Goal: Information Seeking & Learning: Learn about a topic

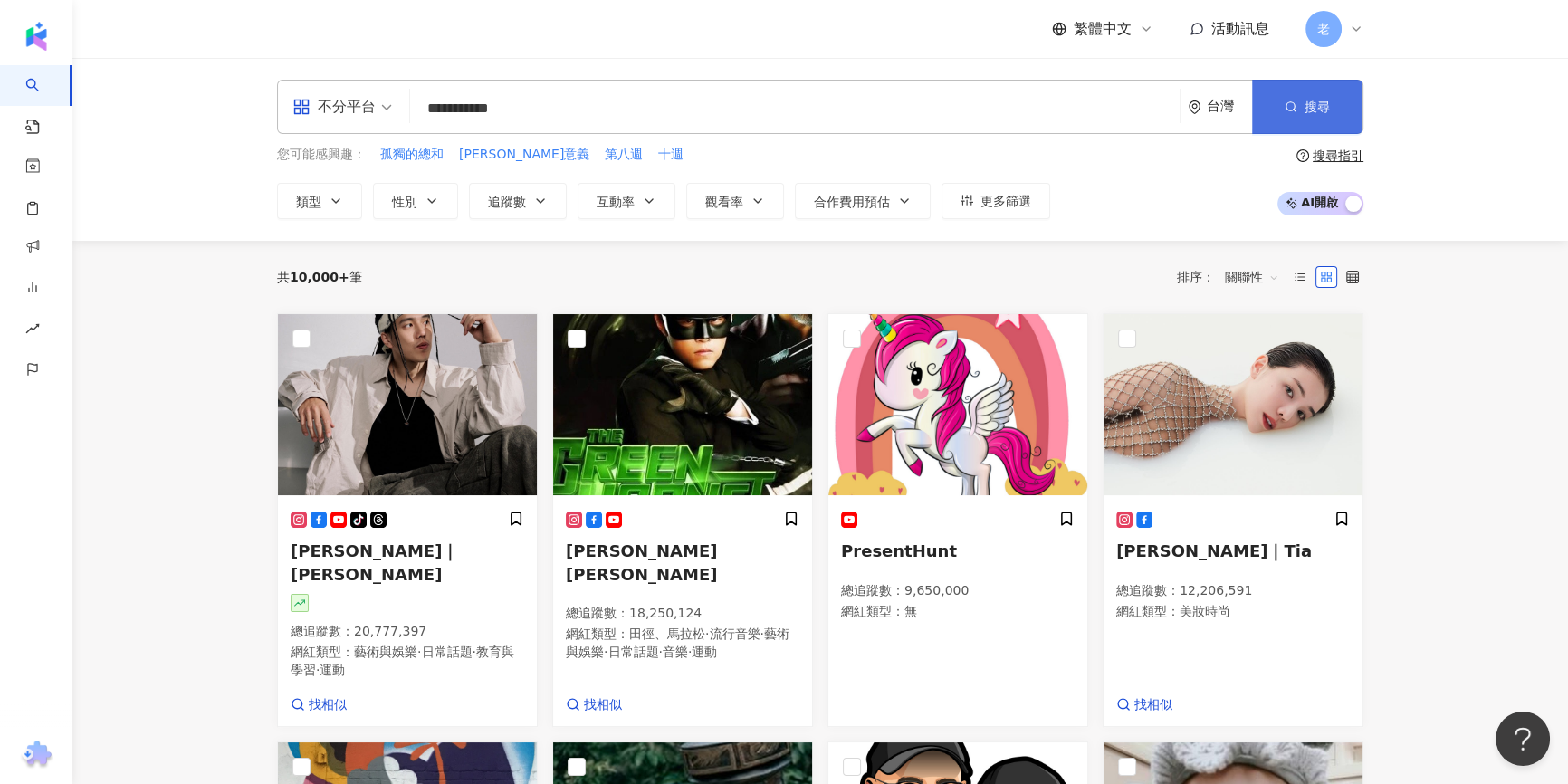
type input "**********"
click at [1293, 123] on button "搜尋" at bounding box center [1307, 107] width 111 height 54
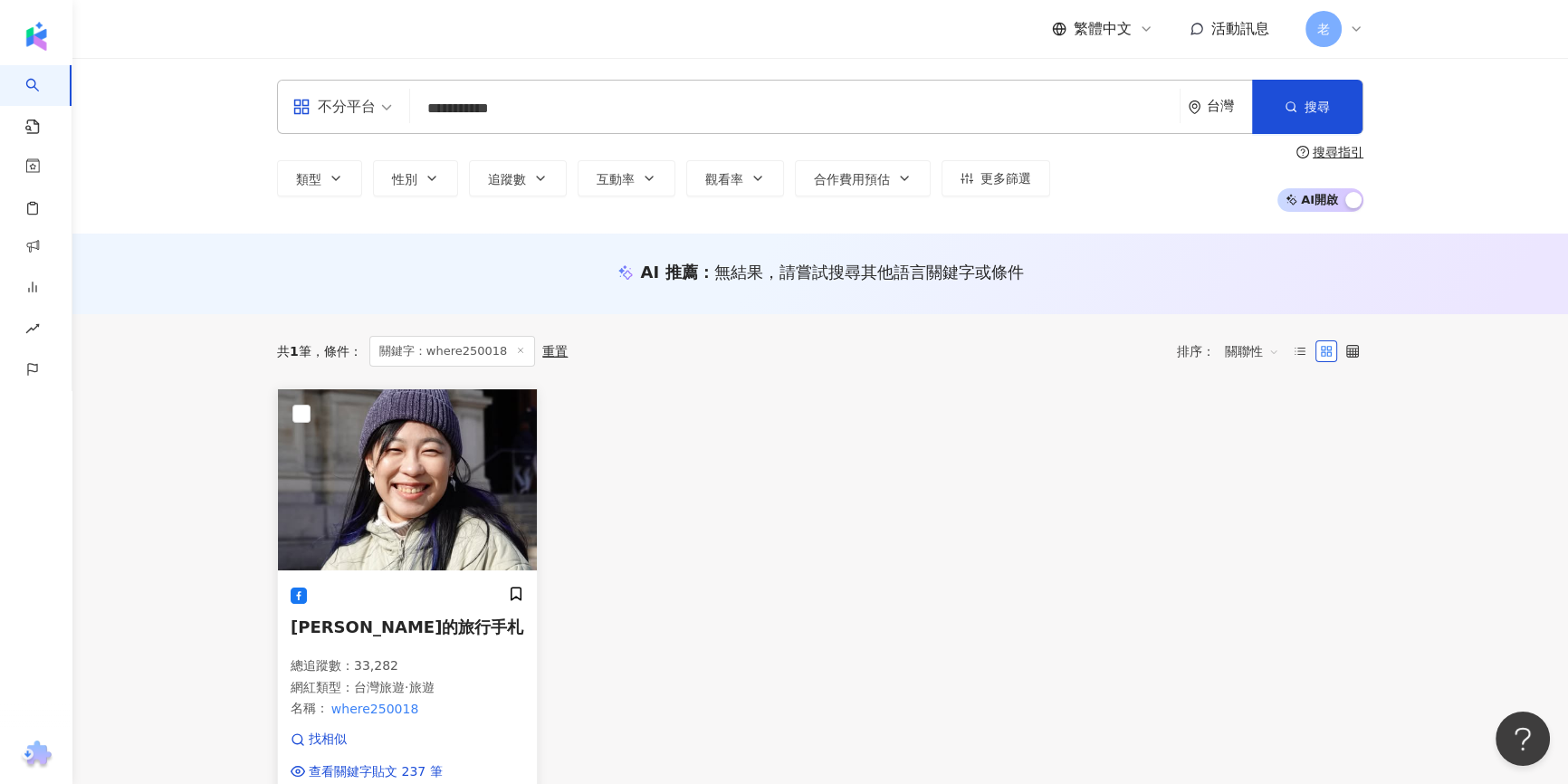
click at [365, 518] on img at bounding box center [408, 480] width 259 height 181
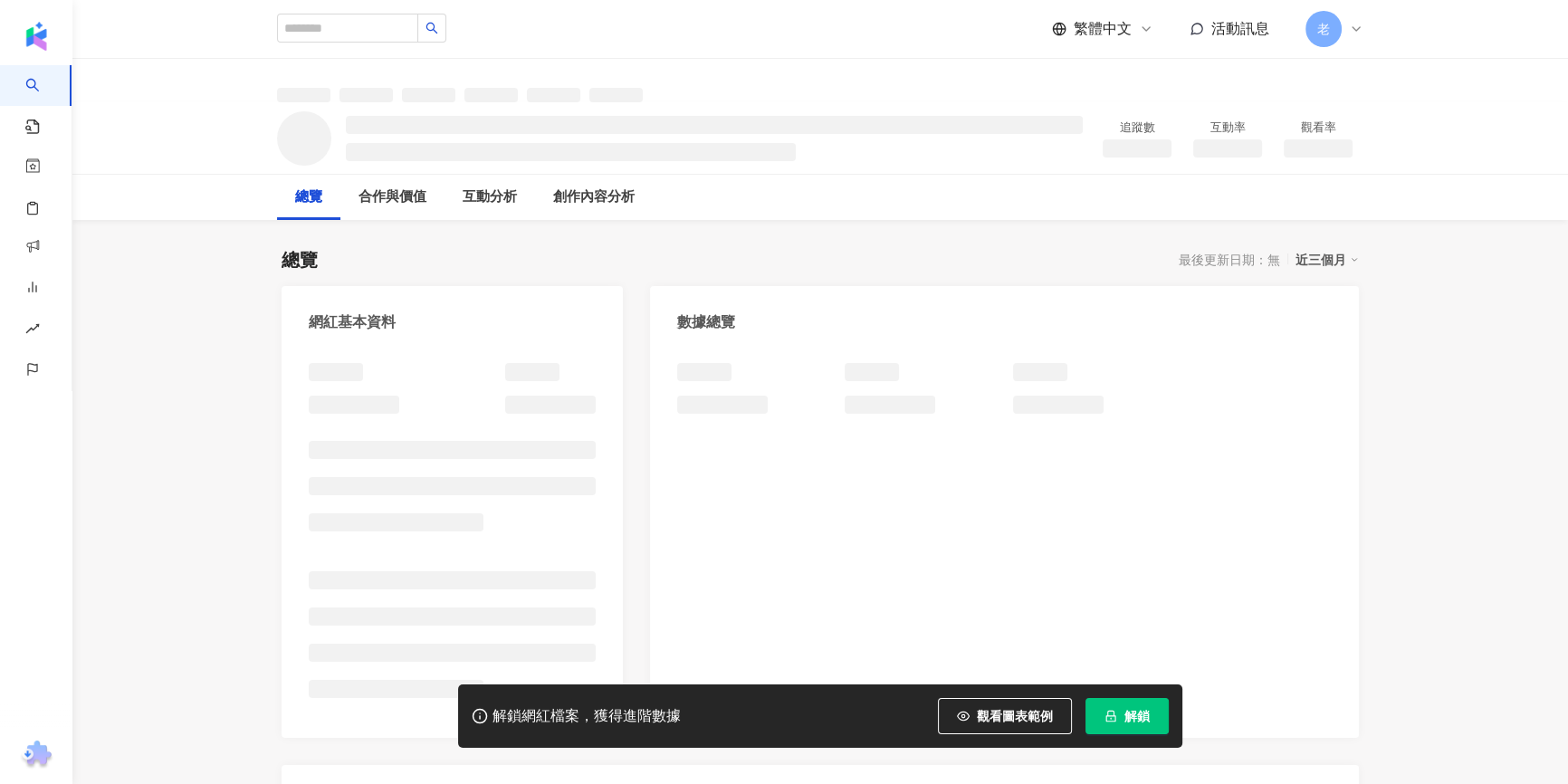
click at [1147, 710] on span "解鎖" at bounding box center [1136, 715] width 26 height 14
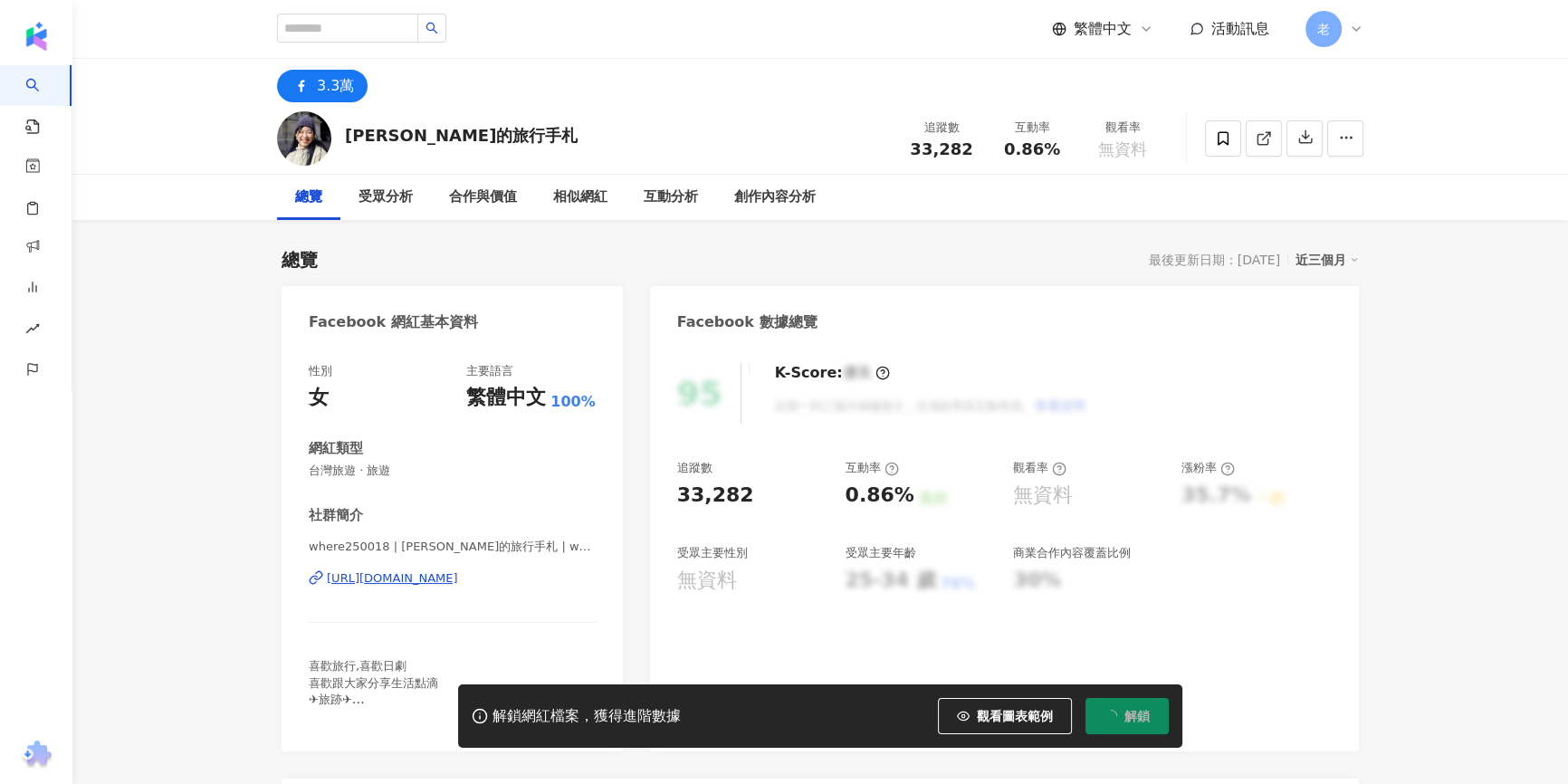
click at [1121, 729] on button "解鎖" at bounding box center [1126, 716] width 83 height 36
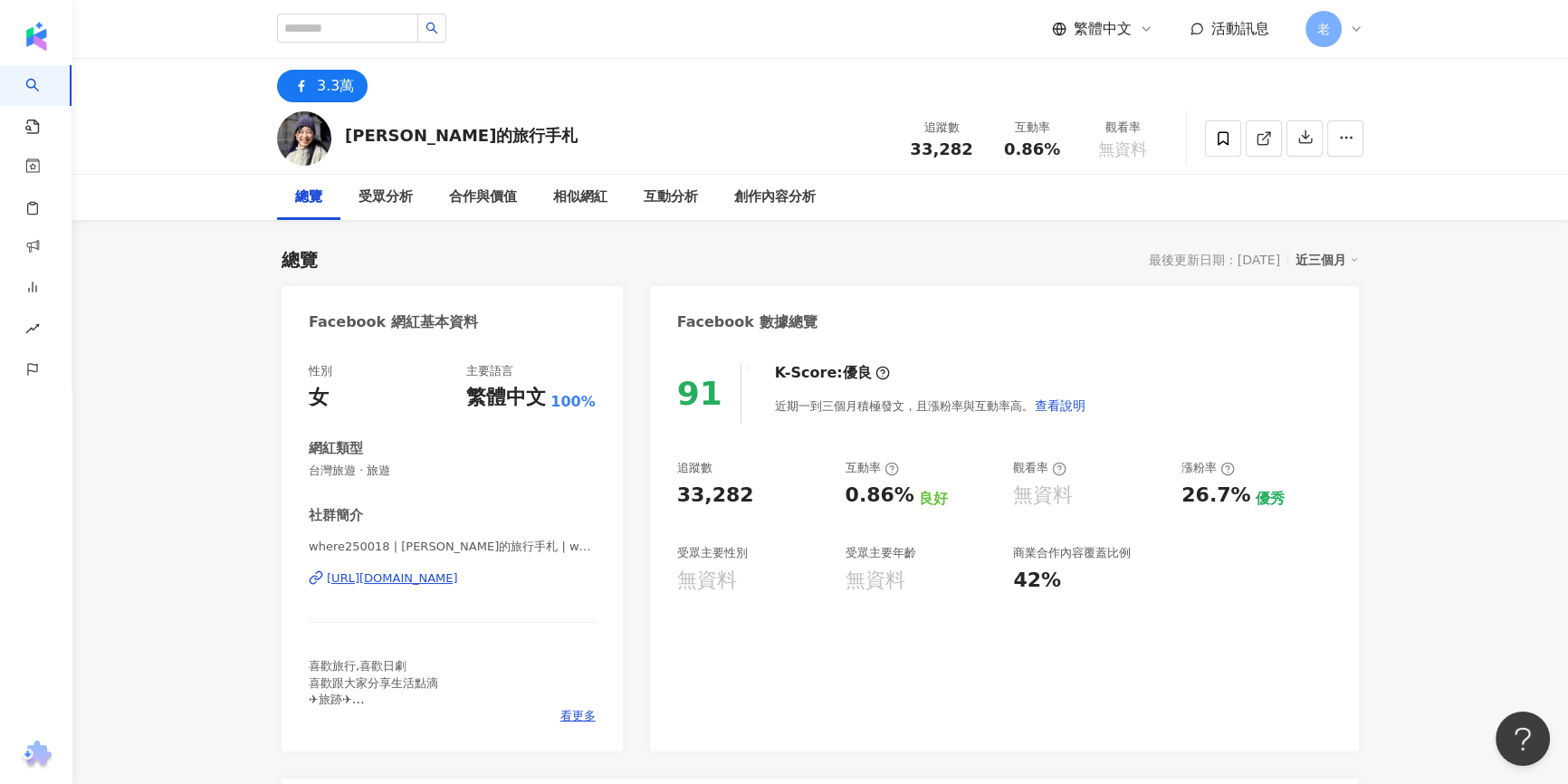
click at [688, 258] on div "總覽 最後更新日期：[DATE] 近三個月" at bounding box center [820, 259] width 1077 height 26
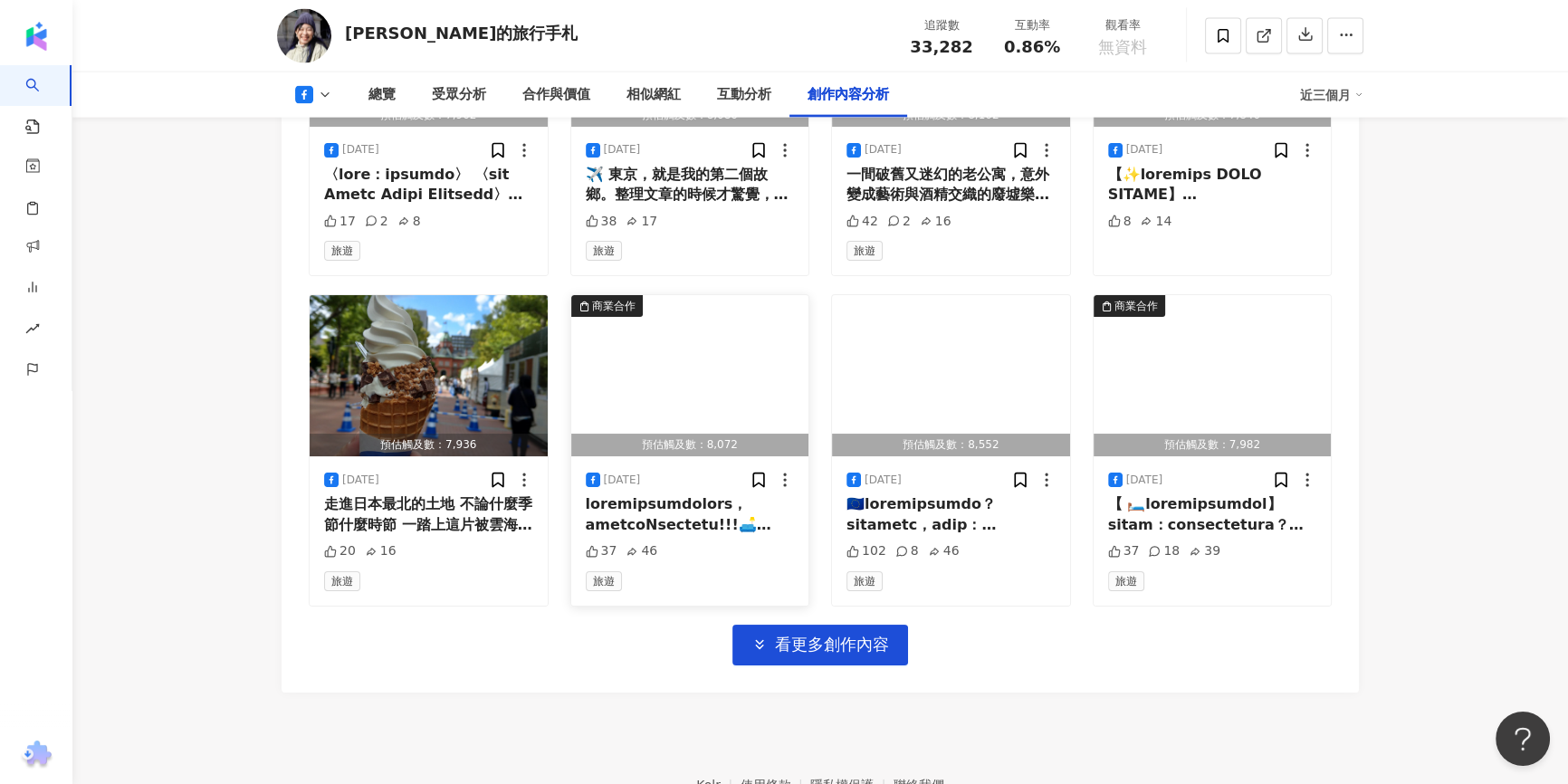
scroll to position [5334, 0]
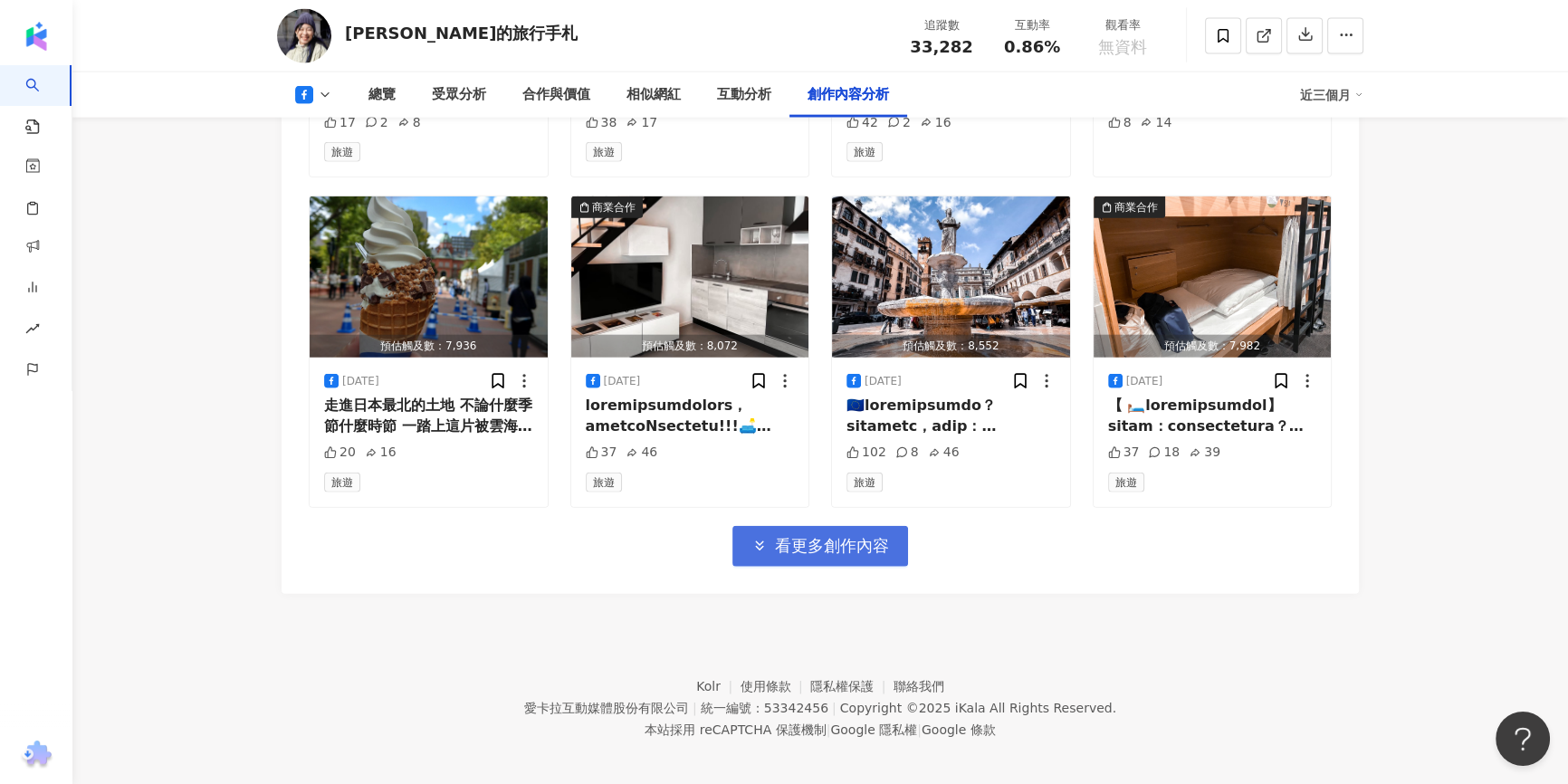
click at [808, 537] on span "看更多創作內容" at bounding box center [832, 546] width 114 height 20
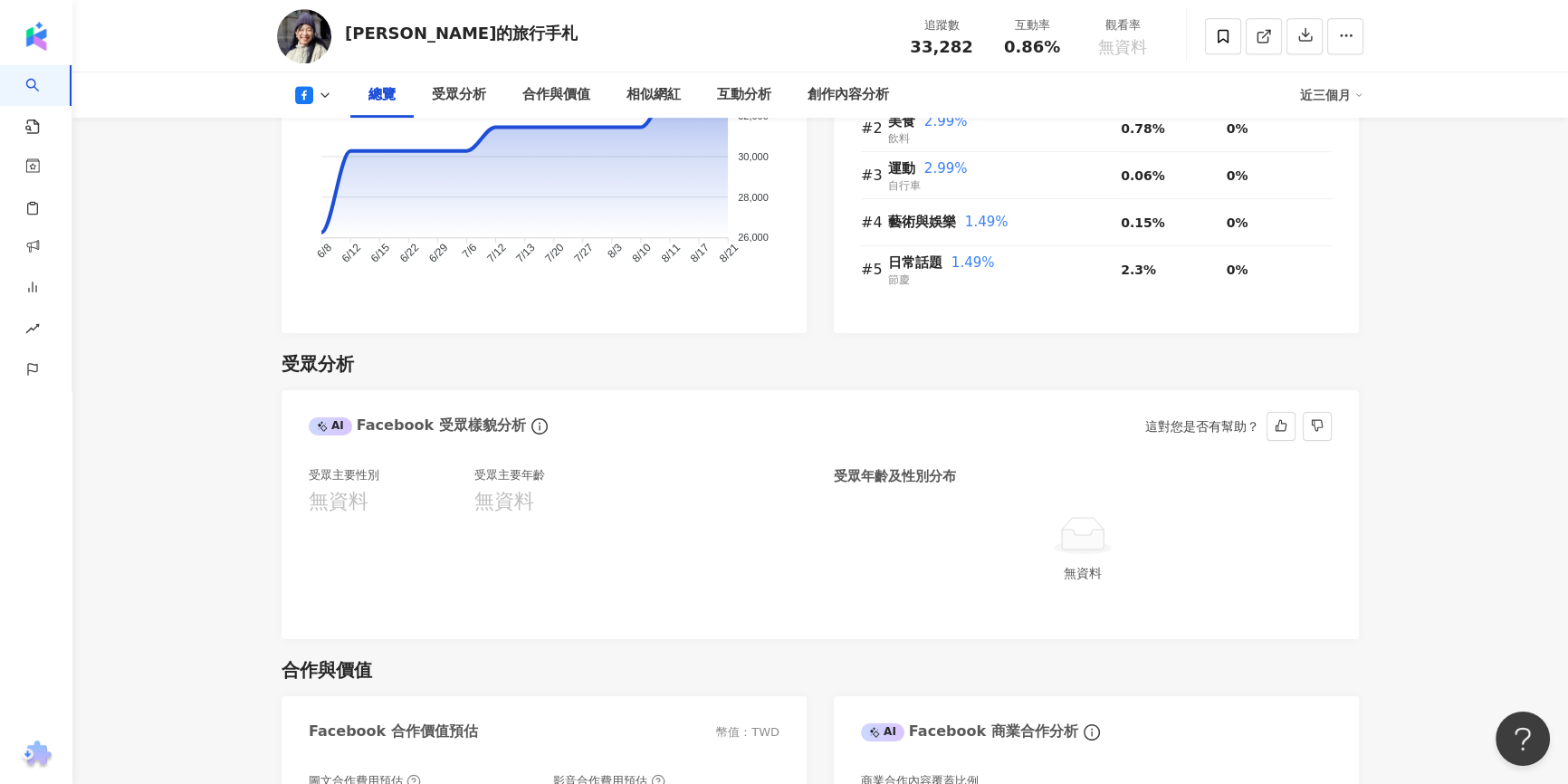
scroll to position [973, 0]
